Goal: Information Seeking & Learning: Compare options

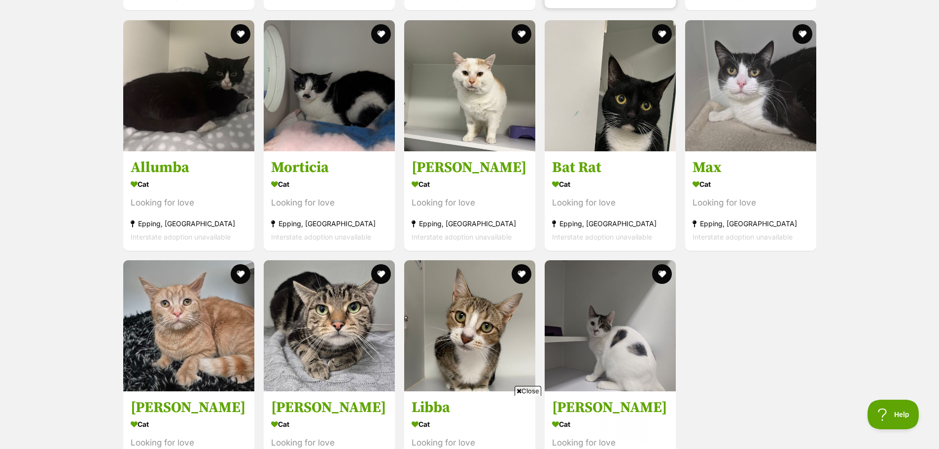
scroll to position [2434, 0]
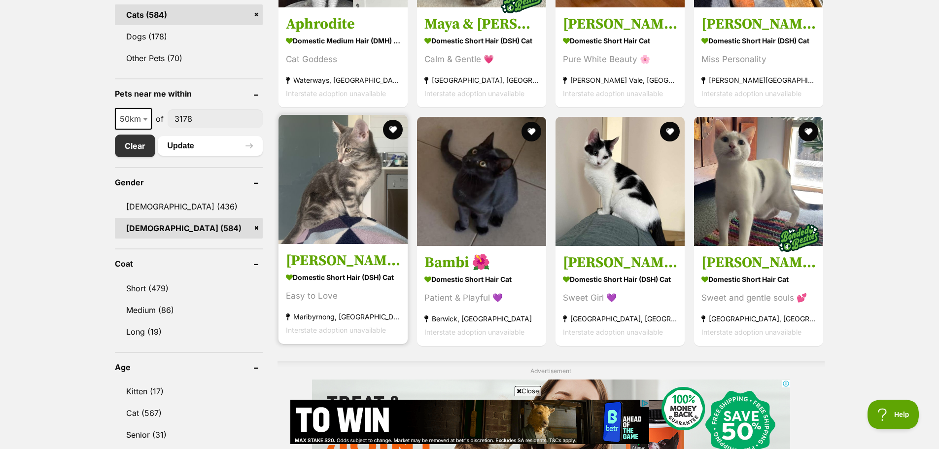
click at [342, 203] on img at bounding box center [342, 179] width 129 height 129
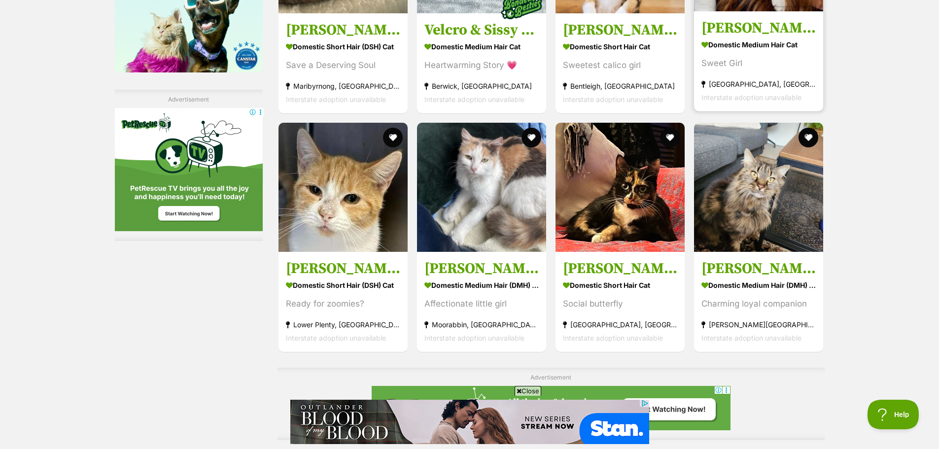
scroll to position [1429, 0]
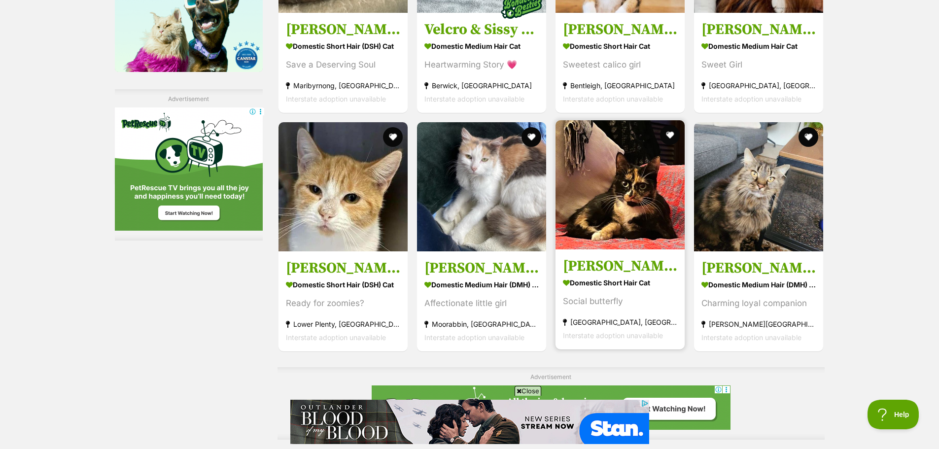
click at [621, 208] on img at bounding box center [619, 184] width 129 height 129
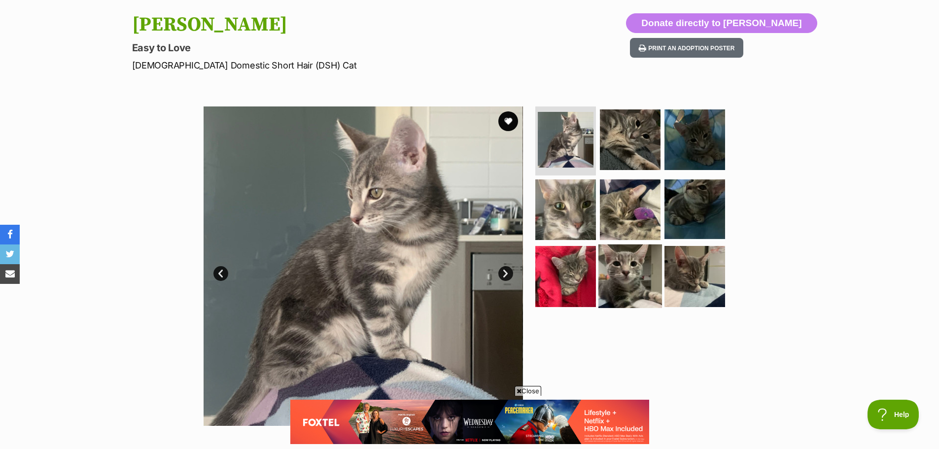
click at [627, 265] on img at bounding box center [630, 276] width 64 height 64
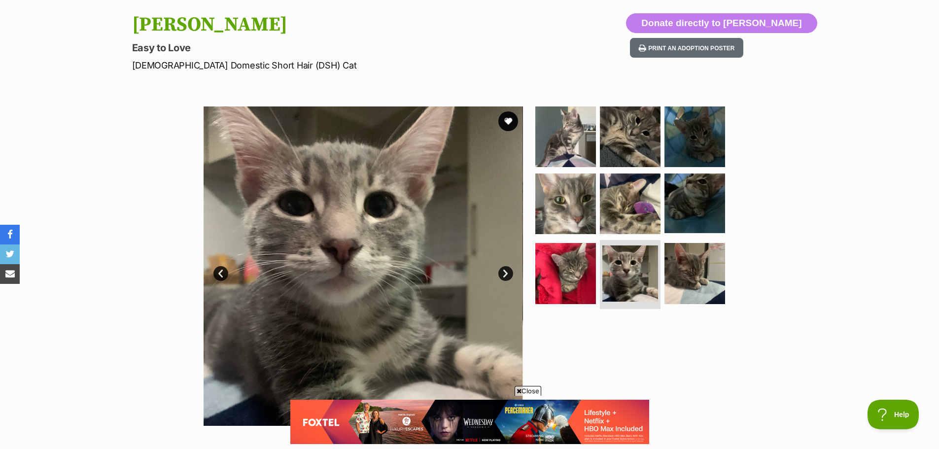
click at [508, 273] on link "Next" at bounding box center [505, 273] width 15 height 15
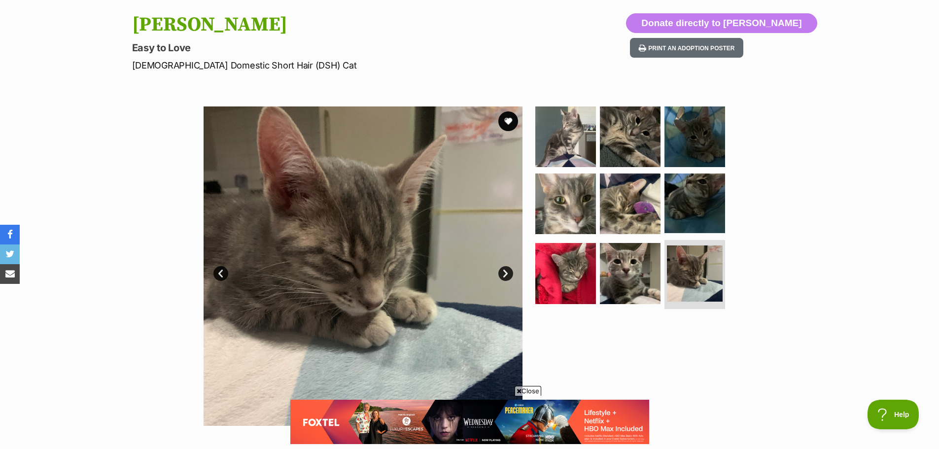
click at [508, 273] on link "Next" at bounding box center [505, 273] width 15 height 15
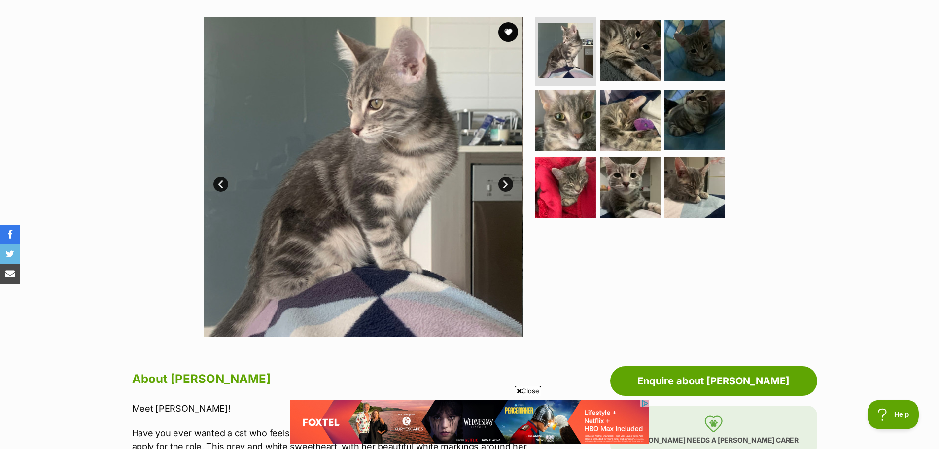
scroll to position [197, 0]
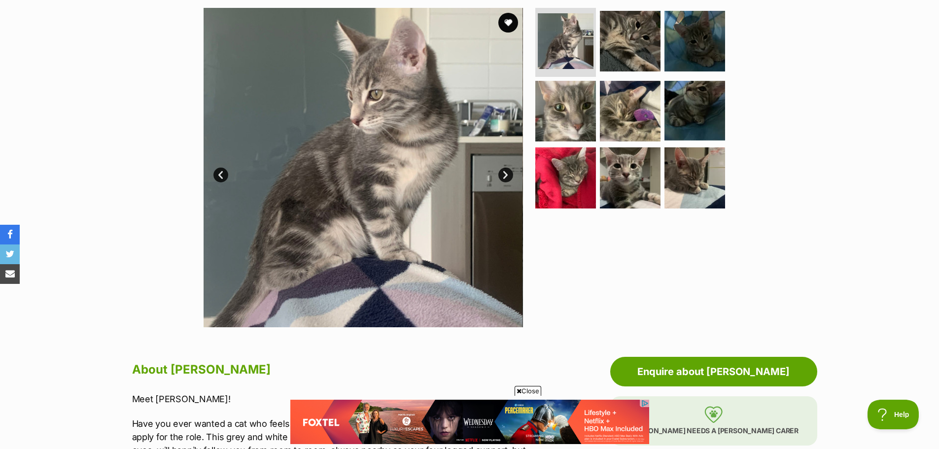
click at [506, 179] on link "Next" at bounding box center [505, 175] width 15 height 15
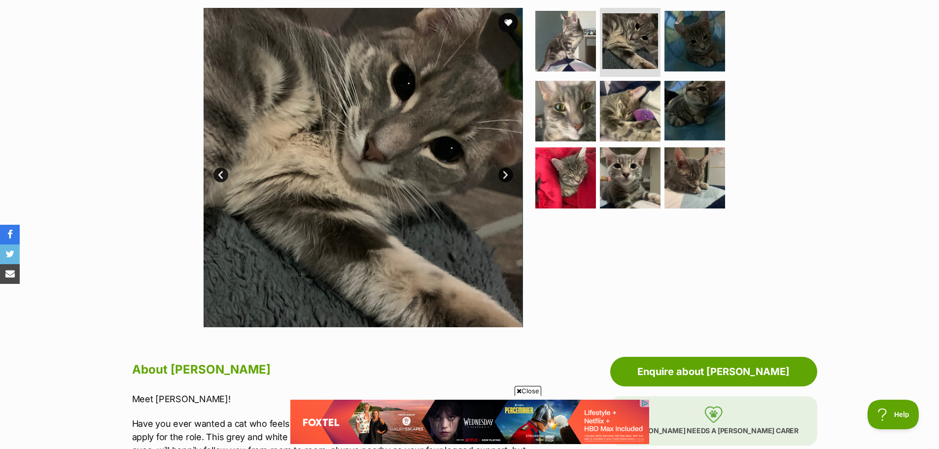
click at [506, 179] on link "Next" at bounding box center [505, 175] width 15 height 15
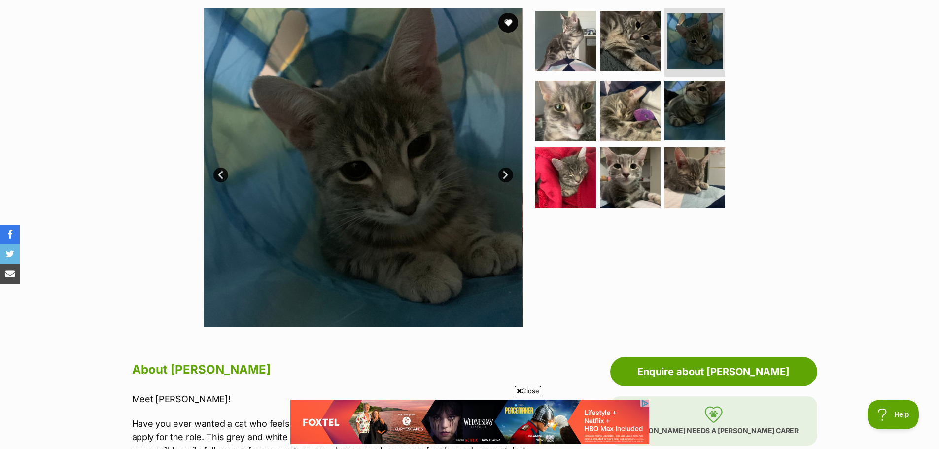
click at [506, 179] on link "Next" at bounding box center [505, 175] width 15 height 15
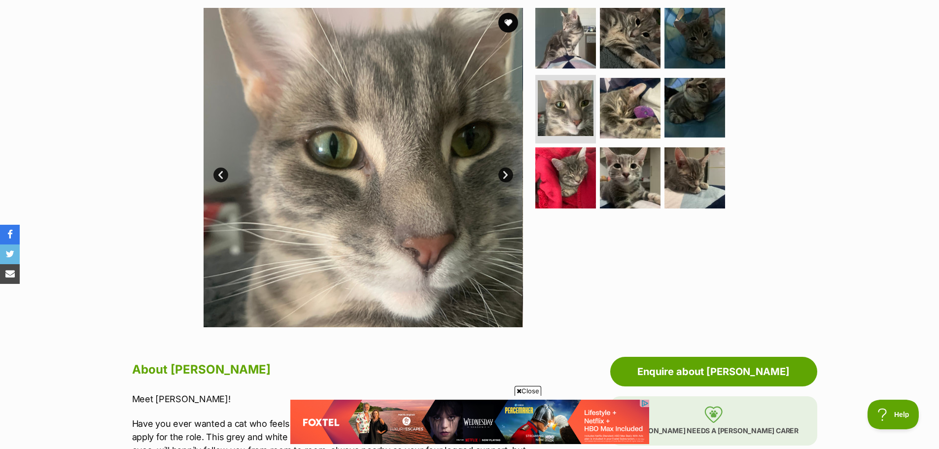
click at [506, 179] on link "Next" at bounding box center [505, 175] width 15 height 15
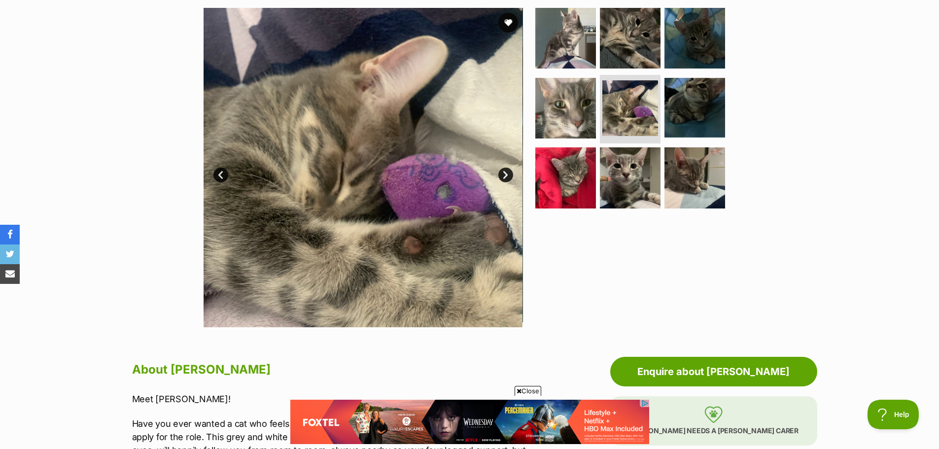
click at [506, 179] on link "Next" at bounding box center [505, 175] width 15 height 15
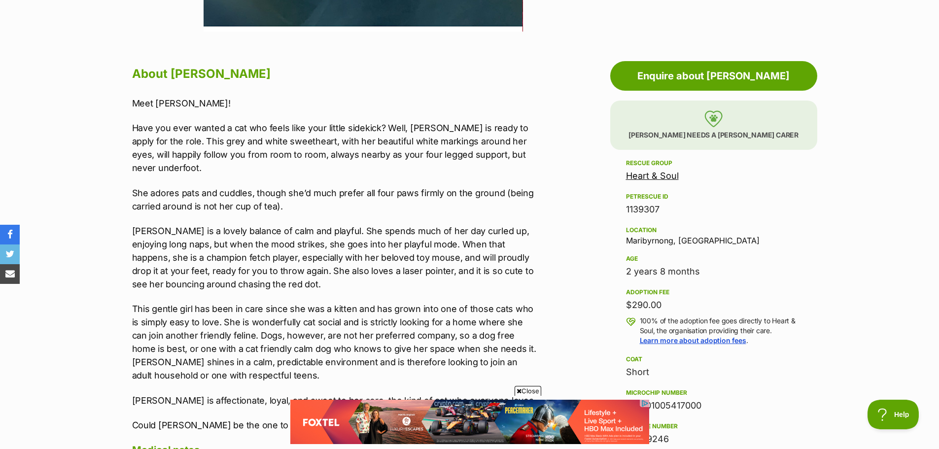
scroll to position [0, 0]
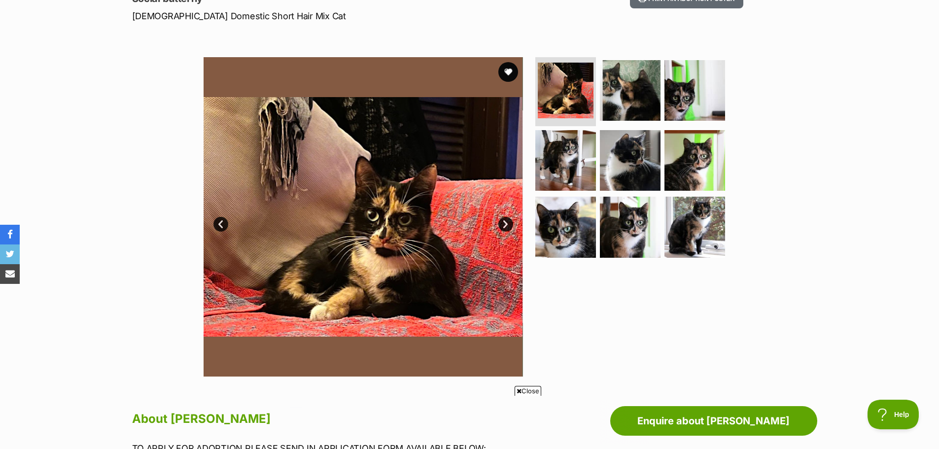
click at [505, 218] on link "Next" at bounding box center [505, 224] width 15 height 15
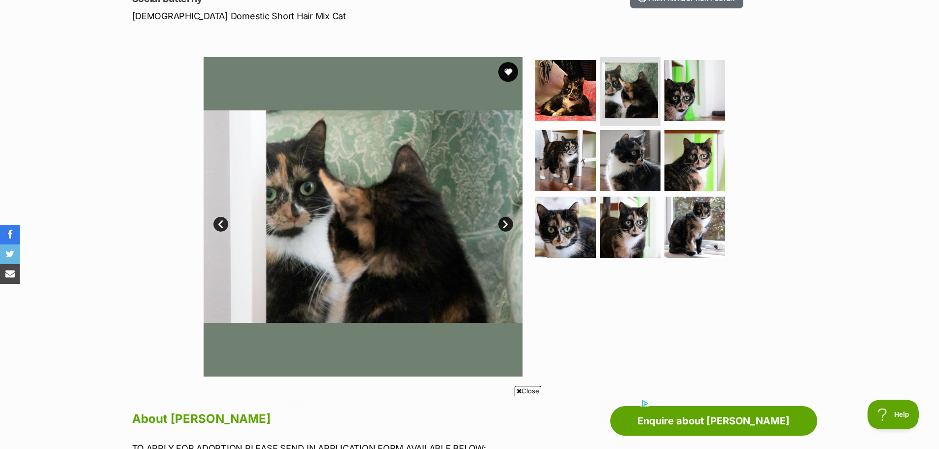
click at [505, 218] on link "Next" at bounding box center [505, 224] width 15 height 15
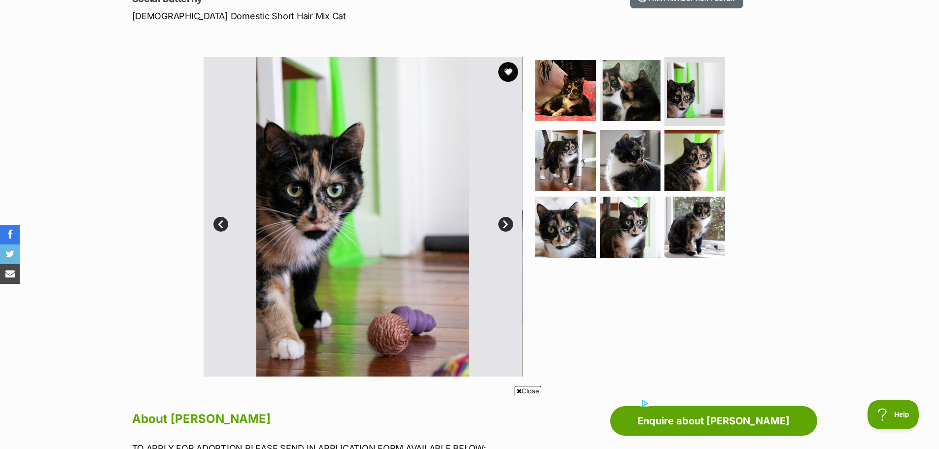
click at [505, 218] on link "Next" at bounding box center [505, 224] width 15 height 15
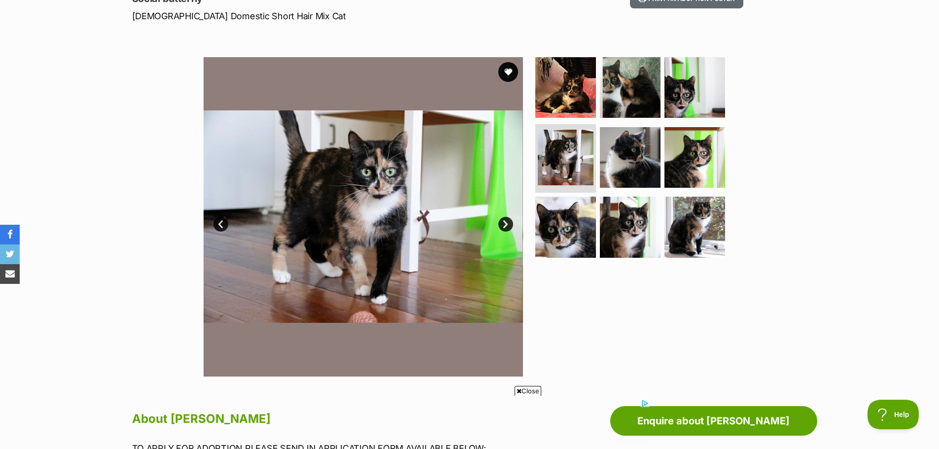
click at [505, 218] on link "Next" at bounding box center [505, 224] width 15 height 15
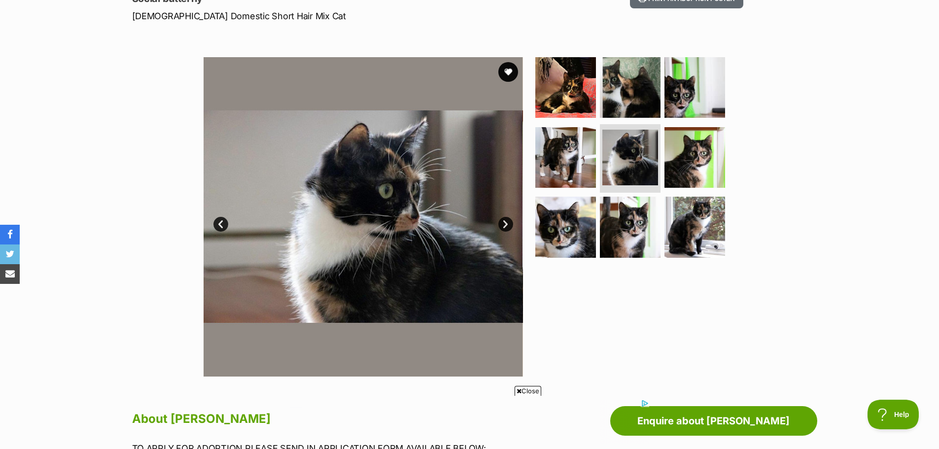
click at [505, 218] on link "Next" at bounding box center [505, 224] width 15 height 15
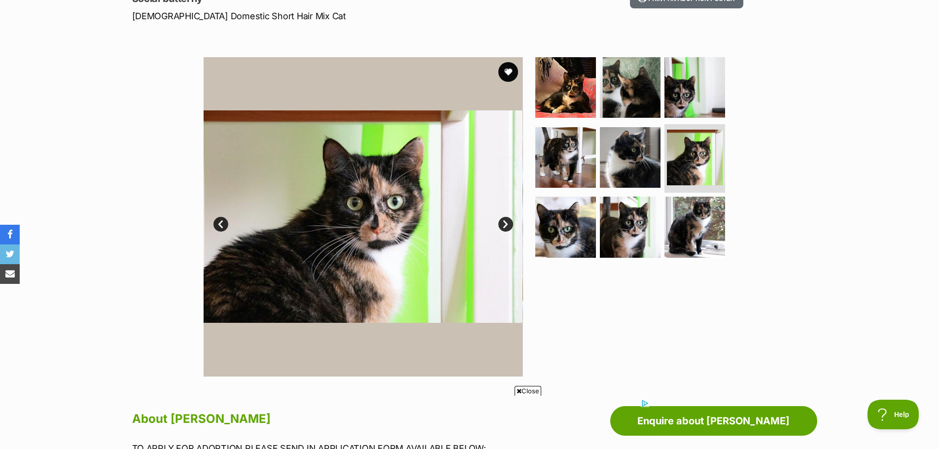
click at [505, 218] on link "Next" at bounding box center [505, 224] width 15 height 15
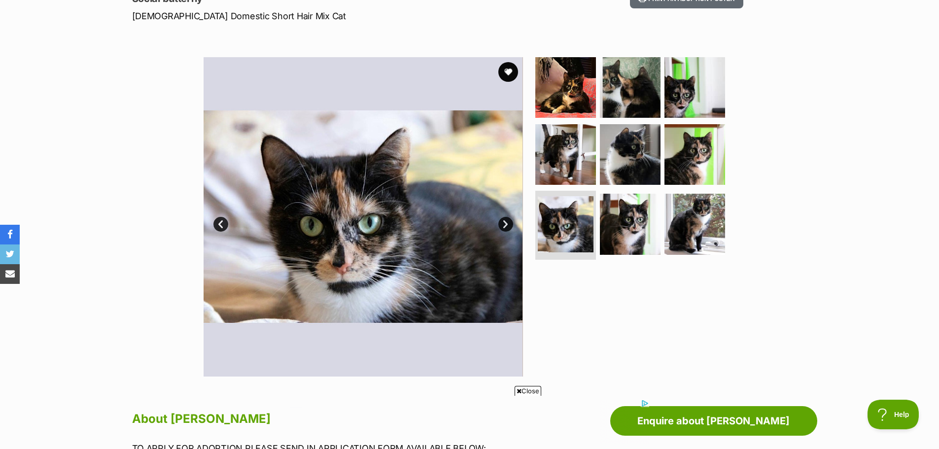
click at [505, 218] on link "Next" at bounding box center [505, 224] width 15 height 15
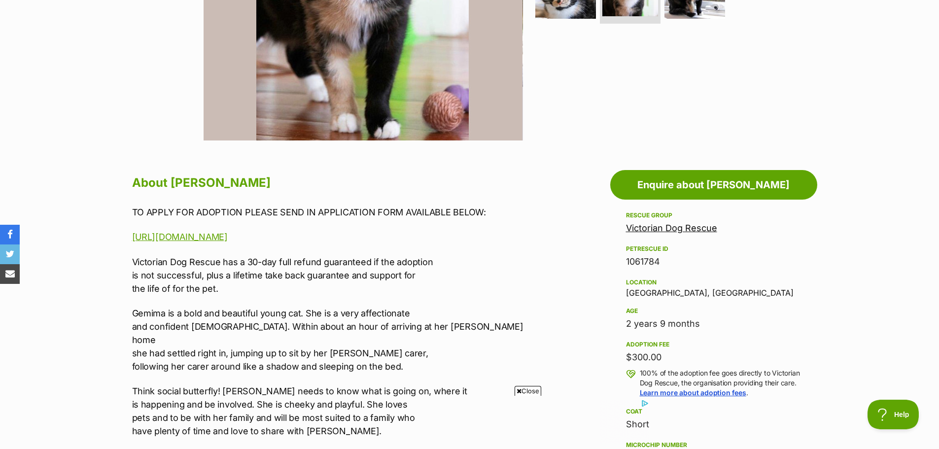
scroll to position [394, 0]
